Goal: Transaction & Acquisition: Purchase product/service

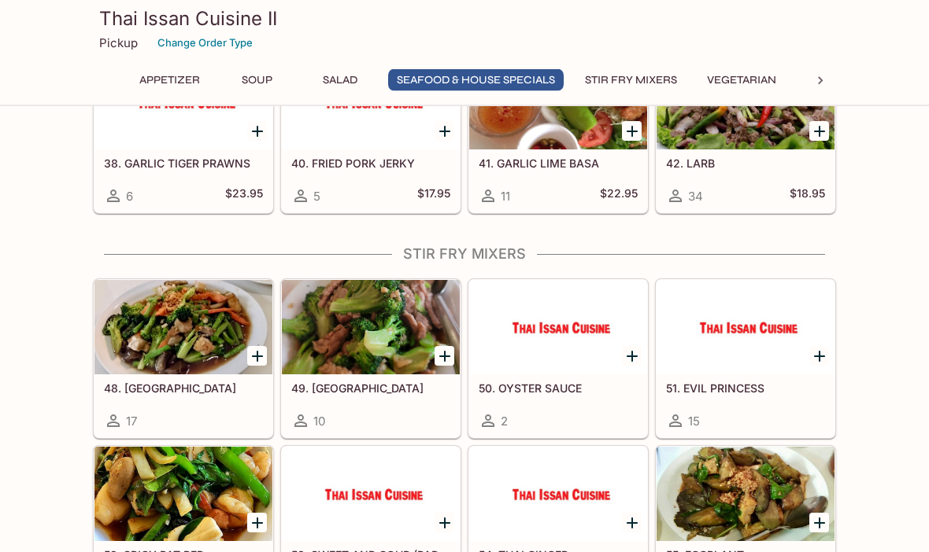
scroll to position [1621, 0]
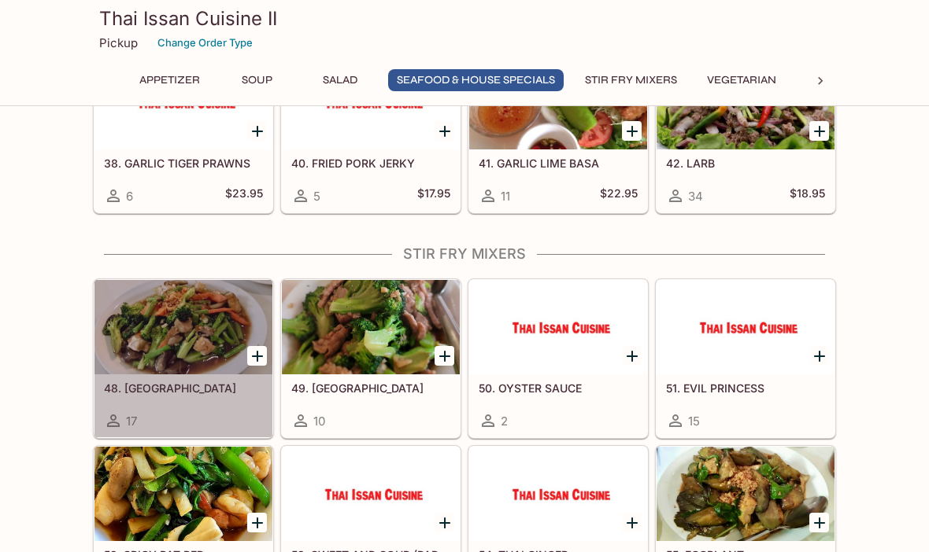
click at [160, 330] on div at bounding box center [183, 327] width 178 height 94
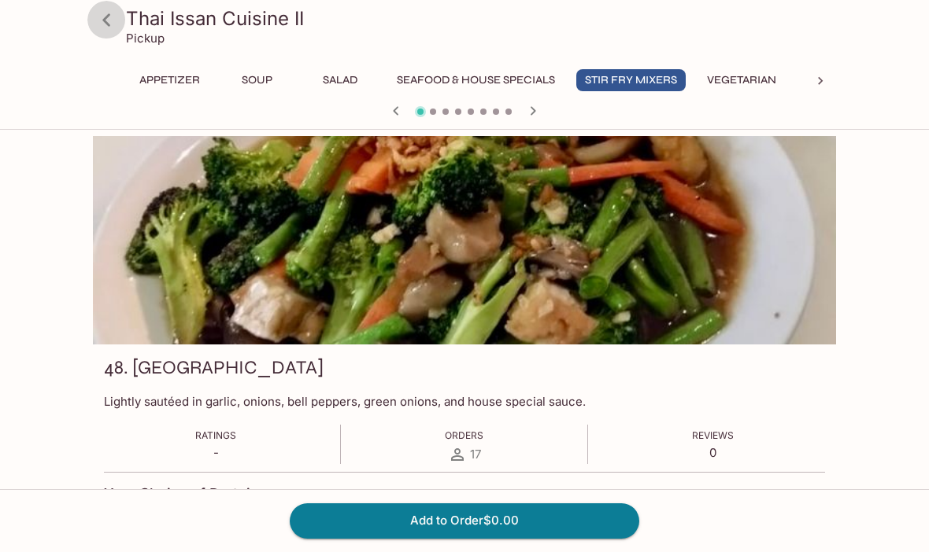
click at [103, 24] on icon at bounding box center [107, 20] width 28 height 28
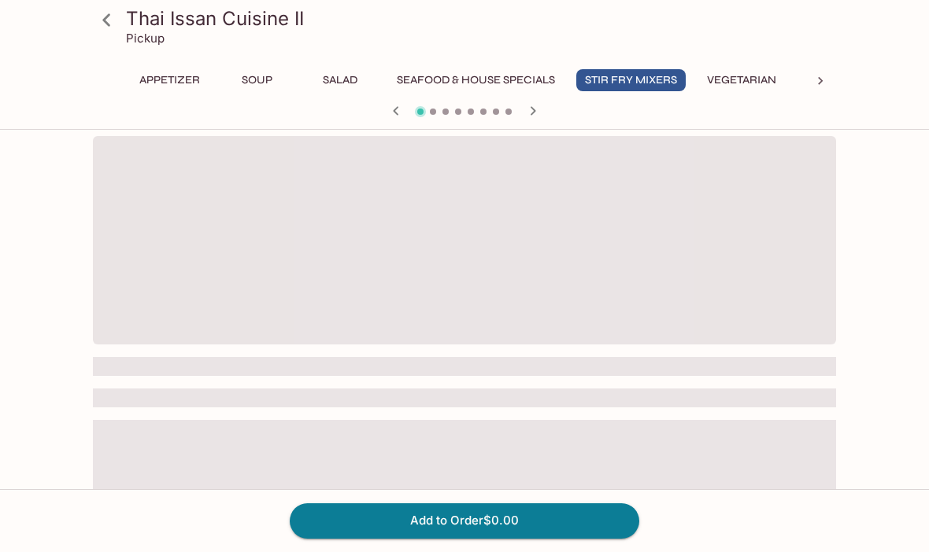
scroll to position [55, 0]
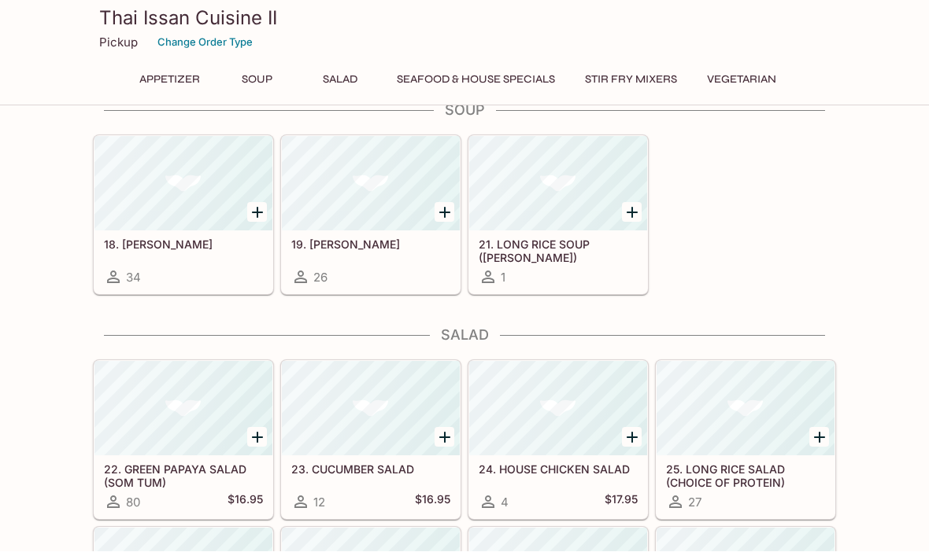
scroll to position [589, 0]
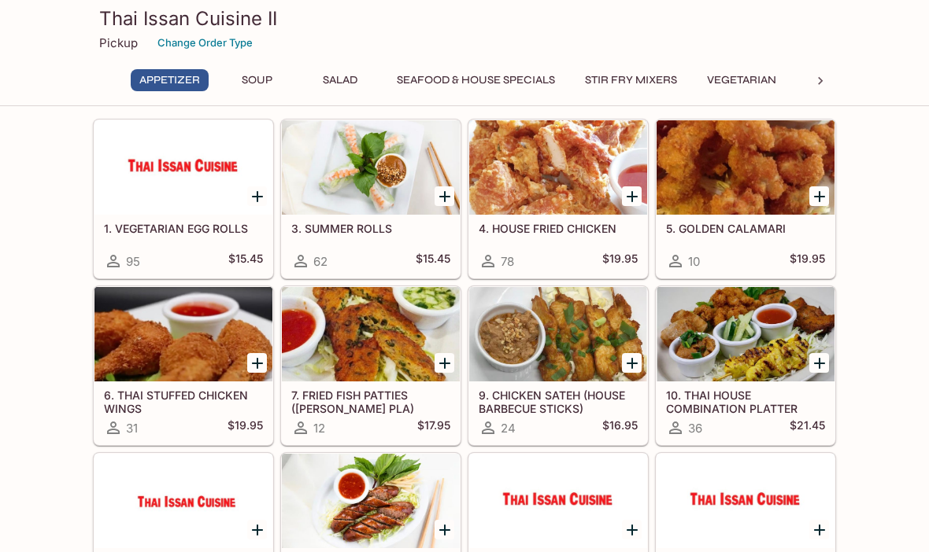
scroll to position [58, 0]
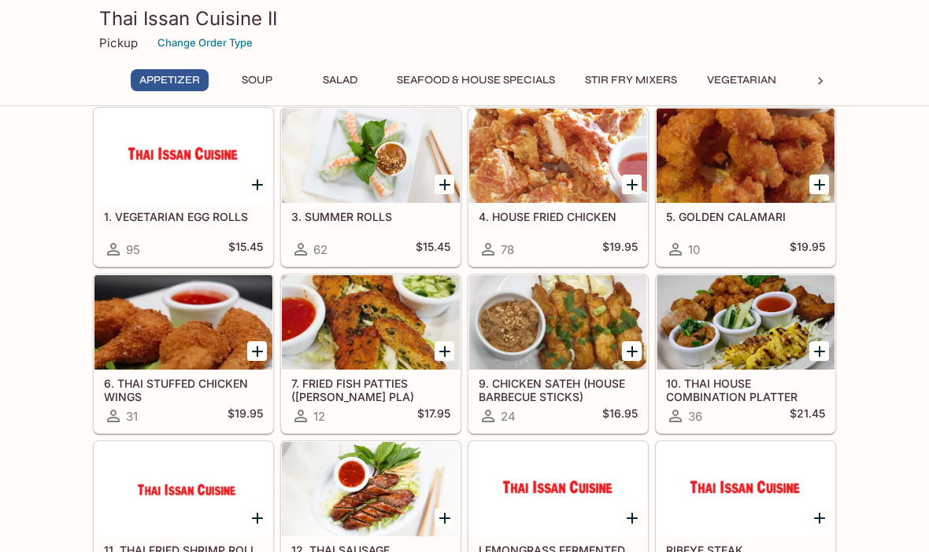
click at [778, 343] on div at bounding box center [745, 322] width 178 height 94
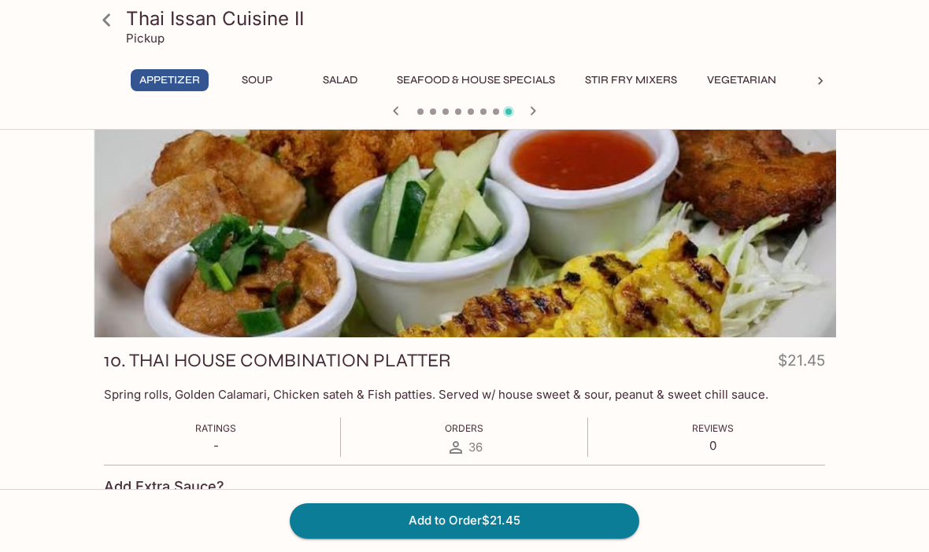
scroll to position [9, 0]
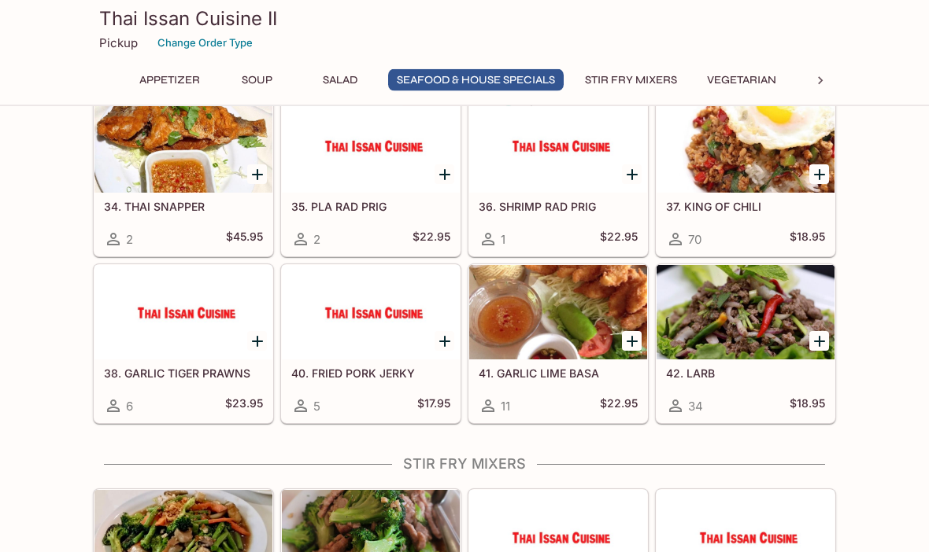
scroll to position [1411, 0]
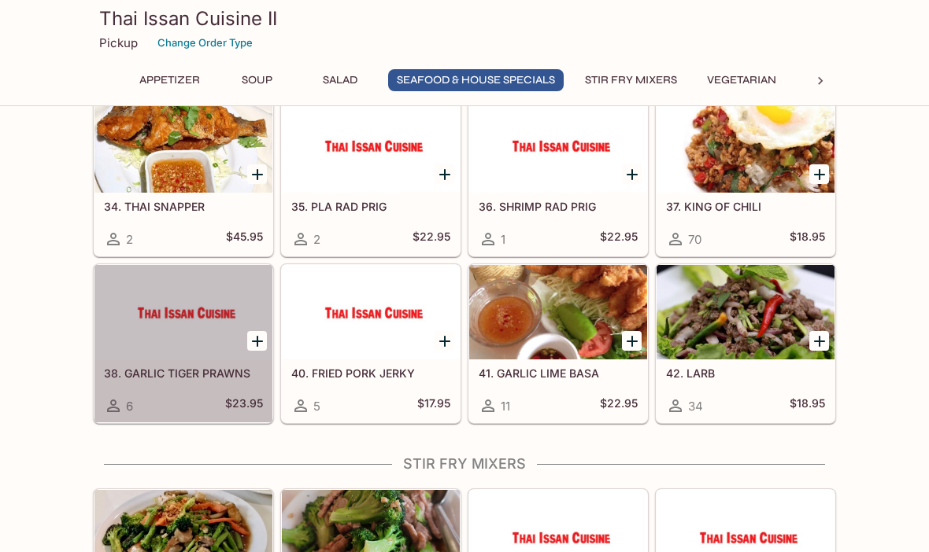
click at [174, 345] on div at bounding box center [183, 312] width 178 height 94
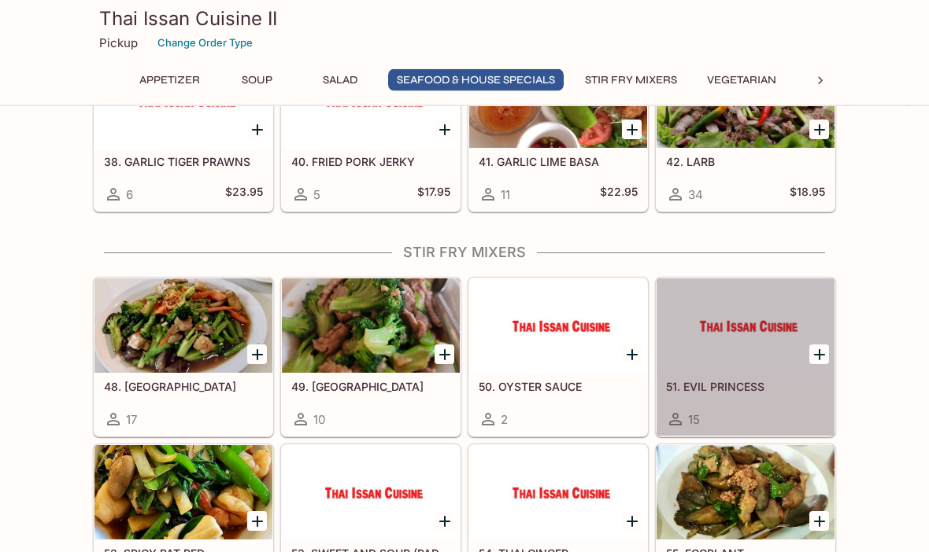
scroll to position [1628, 0]
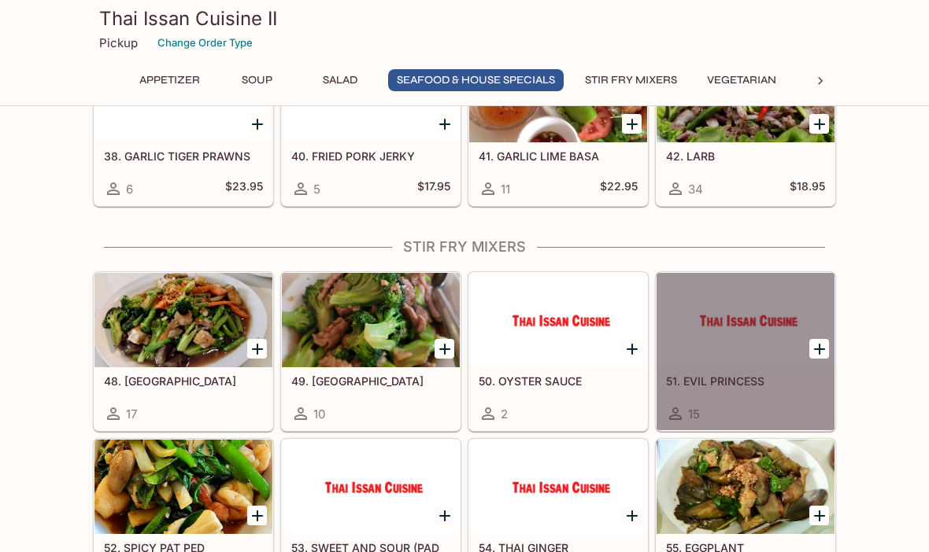
click at [772, 378] on h5 "51. EVIL PRINCESS" at bounding box center [745, 381] width 159 height 13
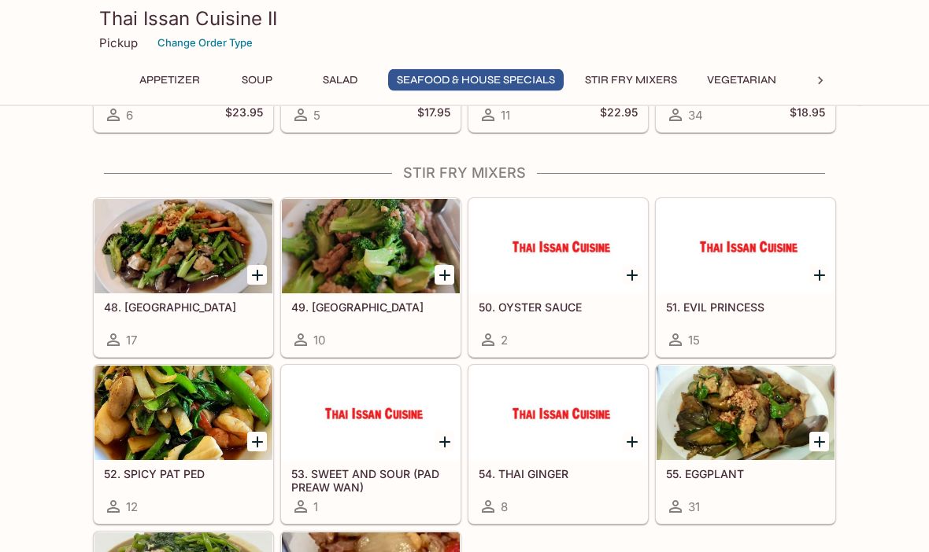
scroll to position [1702, 0]
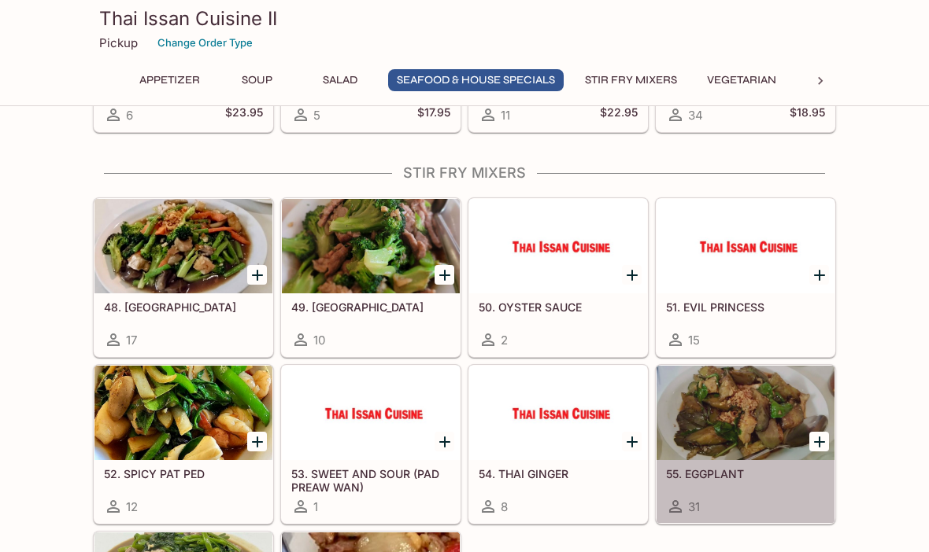
click at [768, 428] on div at bounding box center [745, 413] width 178 height 94
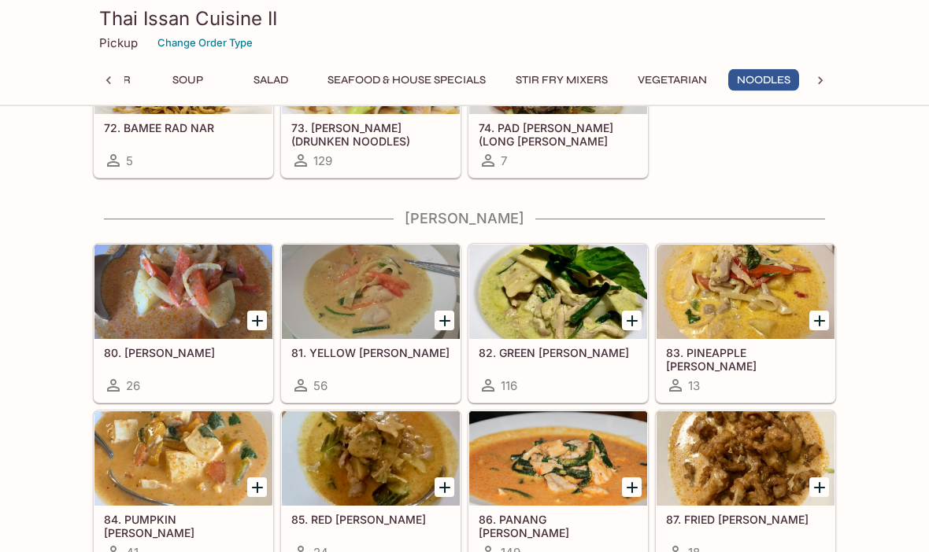
scroll to position [2999, 0]
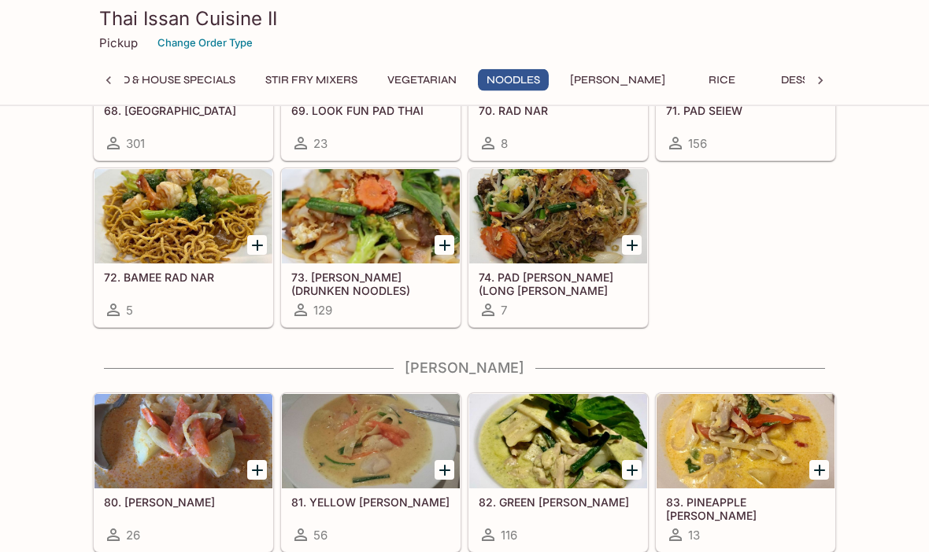
scroll to position [2847, 0]
